Goal: Task Accomplishment & Management: Use online tool/utility

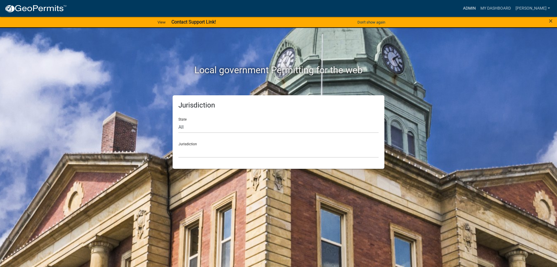
click at [477, 12] on link "Admin" at bounding box center [469, 8] width 17 height 11
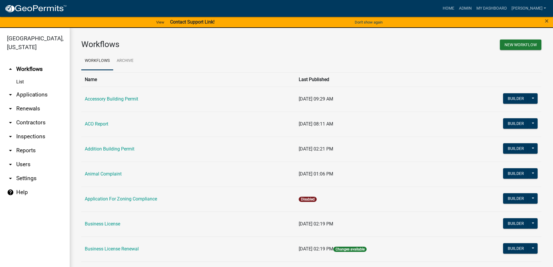
click at [31, 94] on link "arrow_drop_down Applications" at bounding box center [35, 95] width 70 height 14
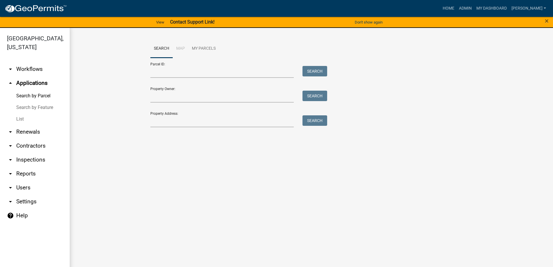
click at [28, 133] on link "arrow_drop_down Renewals" at bounding box center [35, 132] width 70 height 14
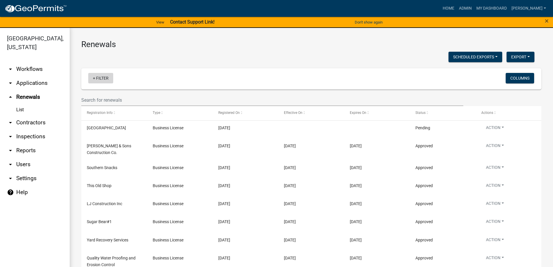
click at [103, 79] on link "+ Filter" at bounding box center [100, 78] width 25 height 10
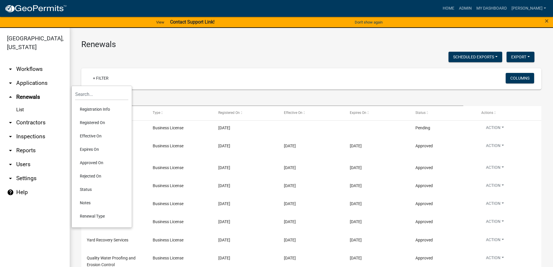
click at [101, 108] on li "Registration Info" at bounding box center [101, 108] width 53 height 13
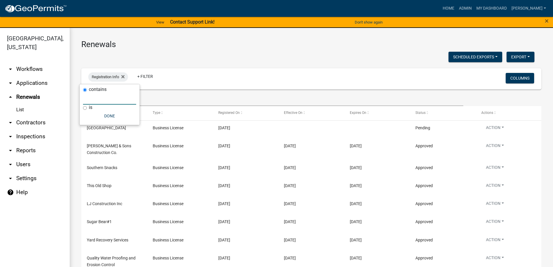
click at [102, 98] on input "text" at bounding box center [109, 99] width 53 height 12
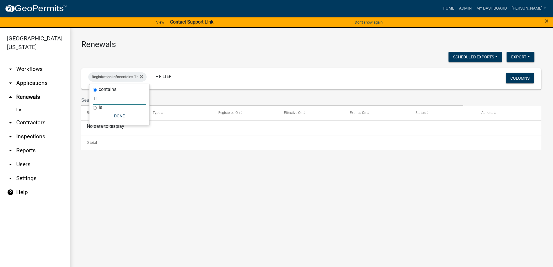
type input "T"
type input "Tritech"
click at [151, 75] on icon at bounding box center [149, 76] width 3 height 5
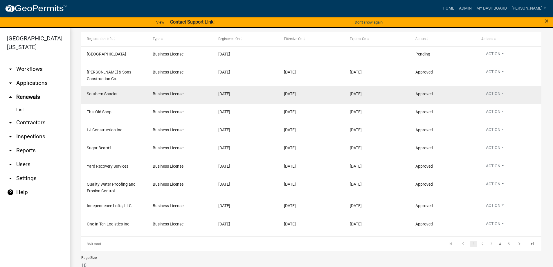
scroll to position [87, 0]
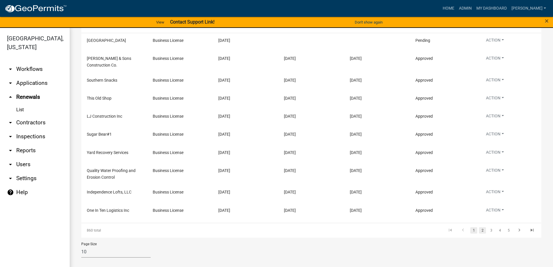
click at [479, 229] on link "2" at bounding box center [482, 230] width 7 height 6
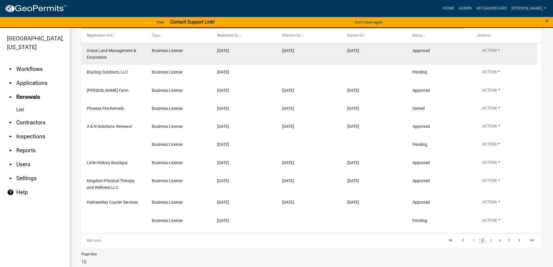
scroll to position [87, 0]
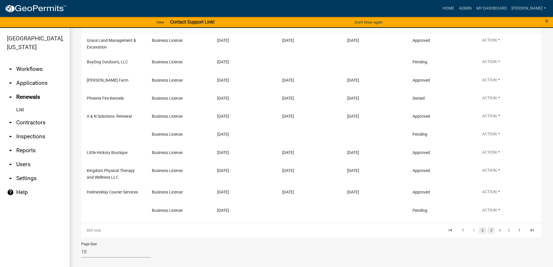
click at [488, 232] on link "3" at bounding box center [491, 230] width 7 height 6
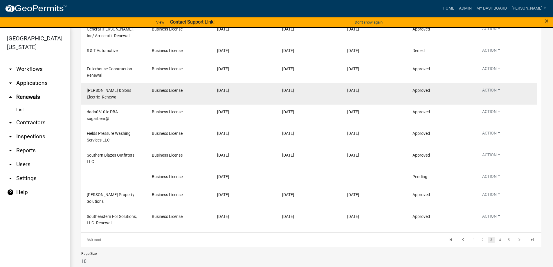
scroll to position [105, 0]
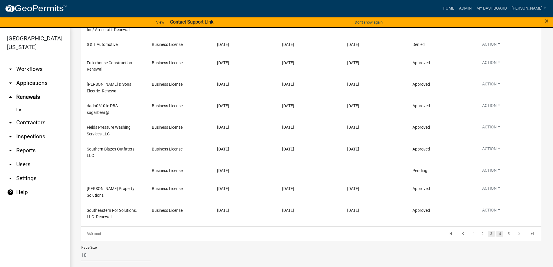
click at [496, 230] on link "4" at bounding box center [499, 233] width 7 height 6
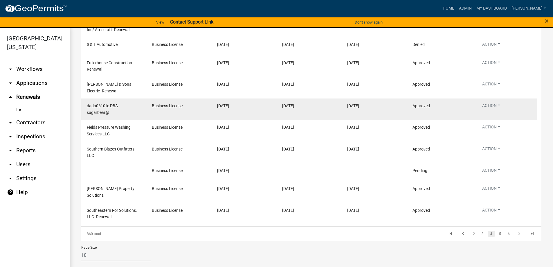
scroll to position [87, 0]
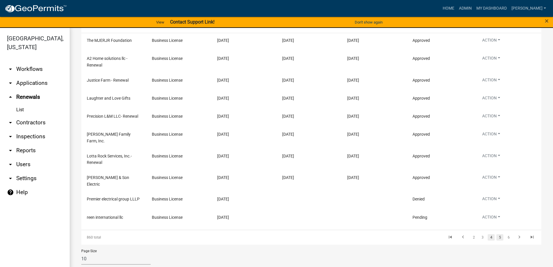
click at [497, 234] on link "5" at bounding box center [499, 237] width 7 height 6
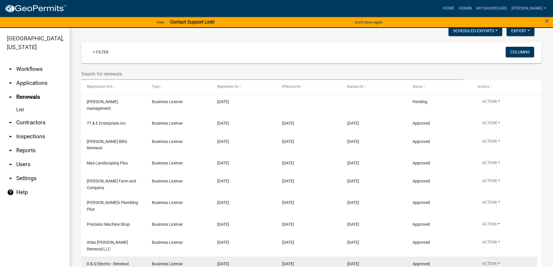
scroll to position [26, 0]
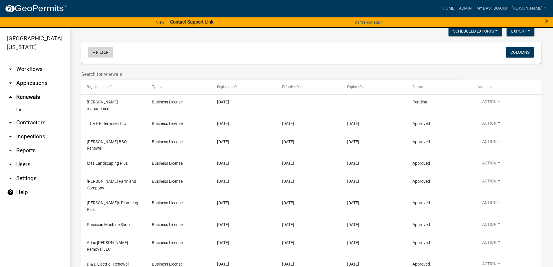
click at [105, 54] on link "+ Filter" at bounding box center [100, 52] width 25 height 10
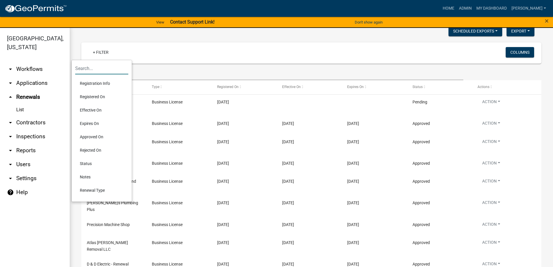
click at [93, 71] on input "text" at bounding box center [101, 68] width 53 height 12
click at [79, 35] on div "Scheduled Exports + Create New Export Excel Format (.xlsx) CSV Format (.csv)" at bounding box center [308, 32] width 462 height 12
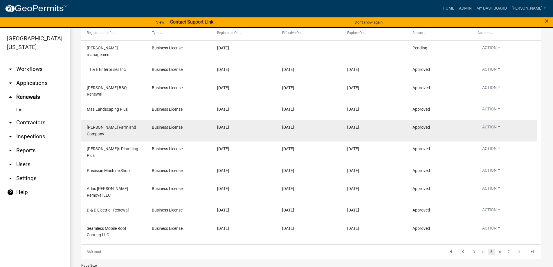
scroll to position [84, 0]
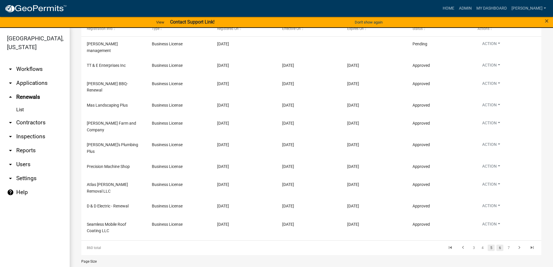
click at [496, 244] on link "6" at bounding box center [499, 247] width 7 height 6
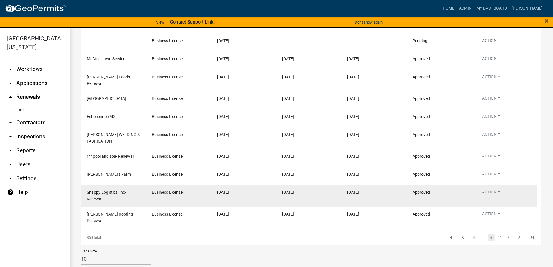
scroll to position [87, 0]
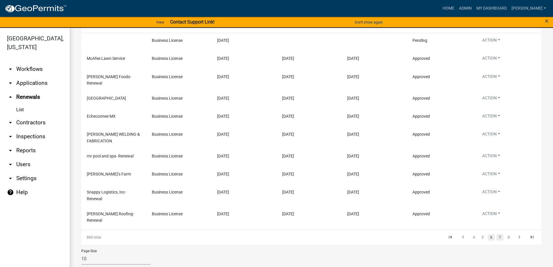
click at [498, 234] on link "7" at bounding box center [499, 237] width 7 height 6
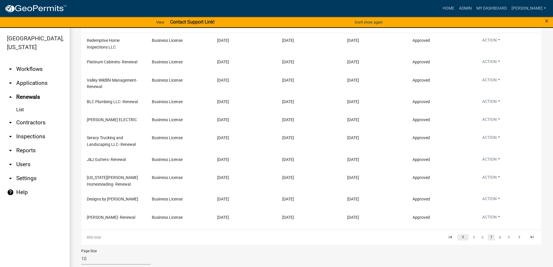
click at [459, 236] on icon "go to previous page" at bounding box center [463, 237] width 8 height 7
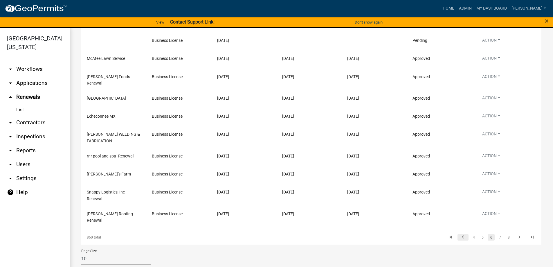
click at [458, 236] on div "860 total 4 5 6 7 8" at bounding box center [311, 237] width 460 height 15
